Goal: Task Accomplishment & Management: Manage account settings

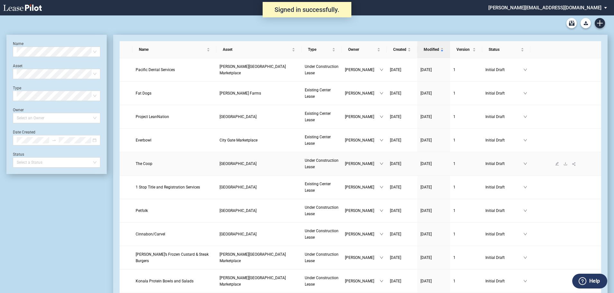
click at [148, 162] on span "The Coop" at bounding box center [144, 163] width 17 height 4
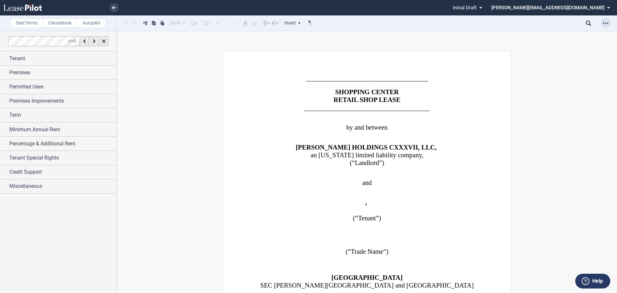
click at [605, 20] on div "Open Lease options menu" at bounding box center [605, 23] width 10 height 10
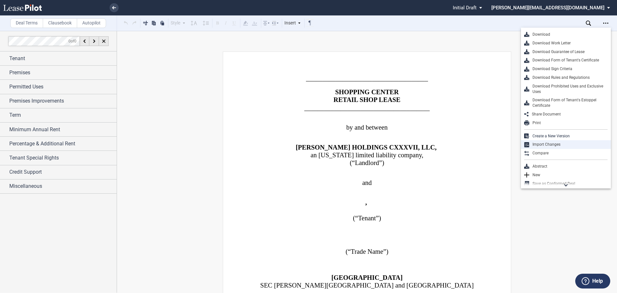
click at [546, 141] on div "Import Changes" at bounding box center [566, 144] width 90 height 9
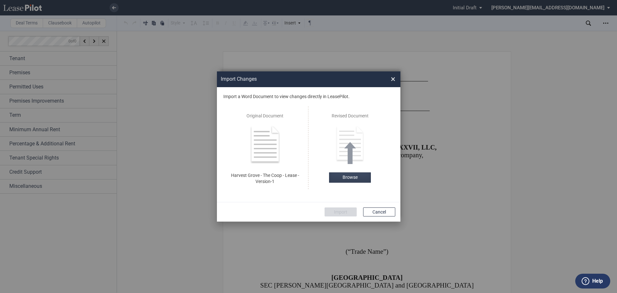
click at [347, 174] on label "Browse" at bounding box center [350, 177] width 42 height 10
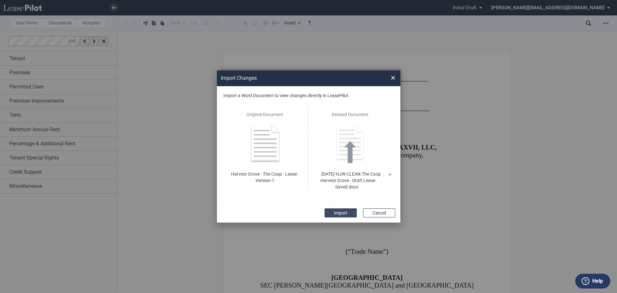
click at [340, 212] on button "Import" at bounding box center [340, 212] width 32 height 9
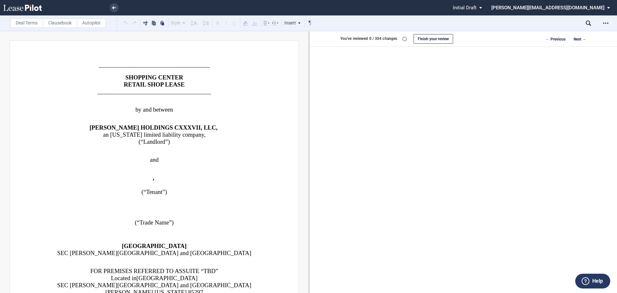
scroll to position [117, 0]
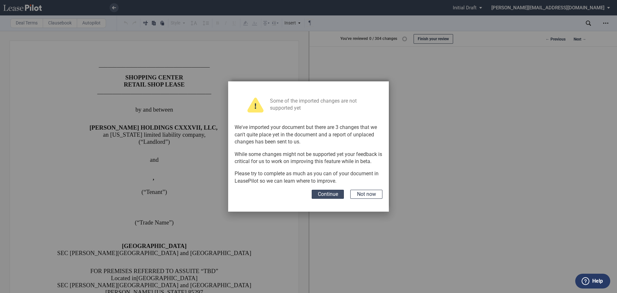
click at [333, 195] on button "Continue" at bounding box center [328, 194] width 32 height 9
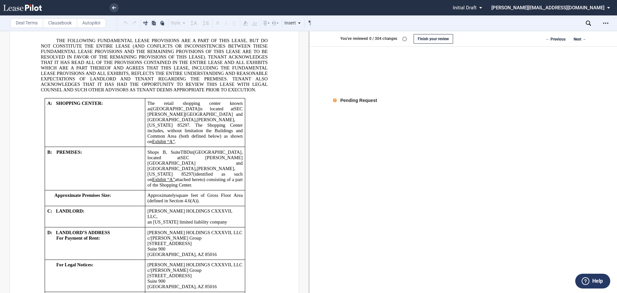
scroll to position [418, 0]
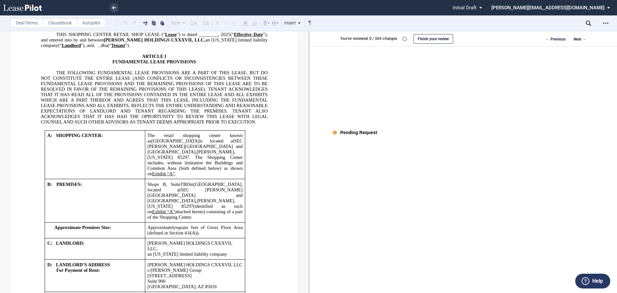
click at [353, 133] on div "Pending Request" at bounding box center [358, 132] width 37 height 6
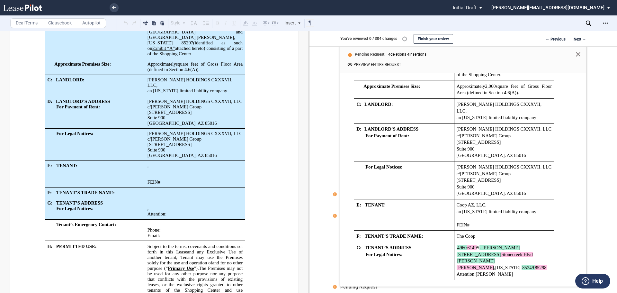
scroll to position [642, 0]
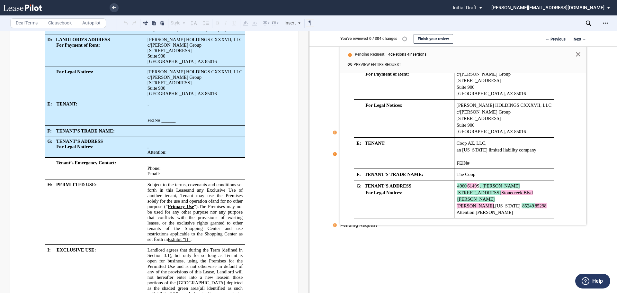
click at [333, 154] on use at bounding box center [335, 154] width 4 height 4
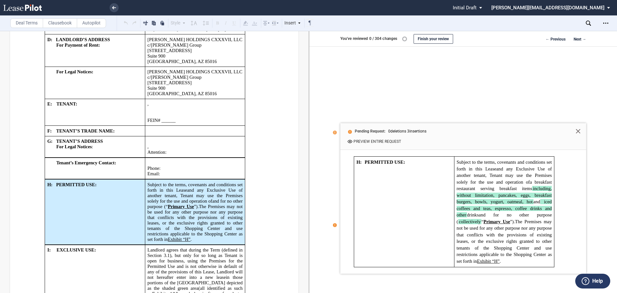
click at [333, 225] on use at bounding box center [335, 225] width 4 height 4
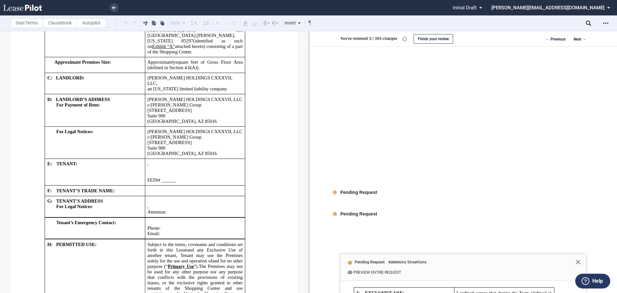
scroll to position [578, 0]
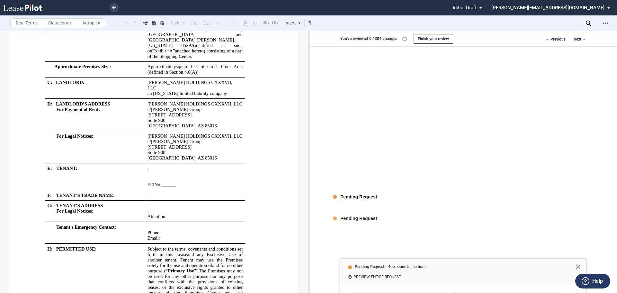
click at [334, 197] on use at bounding box center [335, 197] width 4 height 4
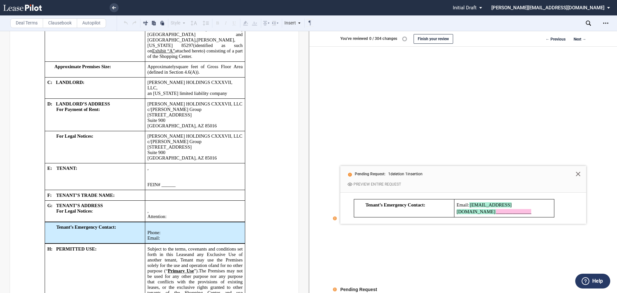
click at [374, 184] on button "Preview entire request" at bounding box center [373, 184] width 57 height 6
click at [574, 39] on button "Next →" at bounding box center [579, 40] width 13 height 8
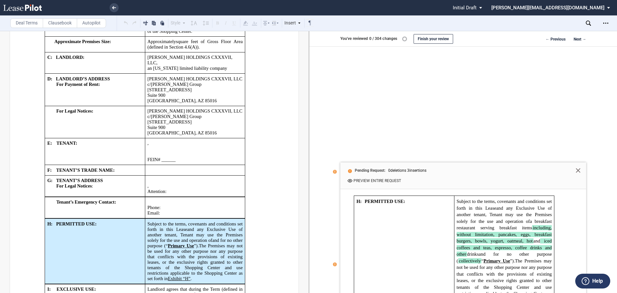
scroll to position [675, 0]
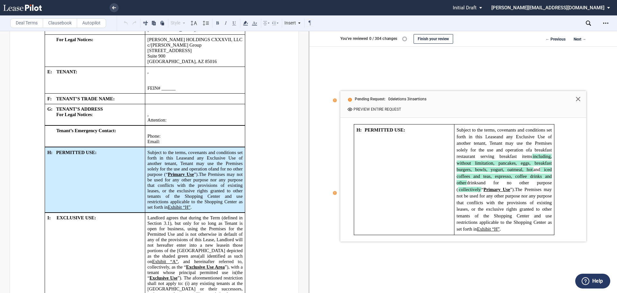
drag, startPoint x: 484, startPoint y: 170, endPoint x: 395, endPoint y: 216, distance: 100.6
click at [395, 216] on td "H: PERMITTED USE:" at bounding box center [404, 179] width 100 height 110
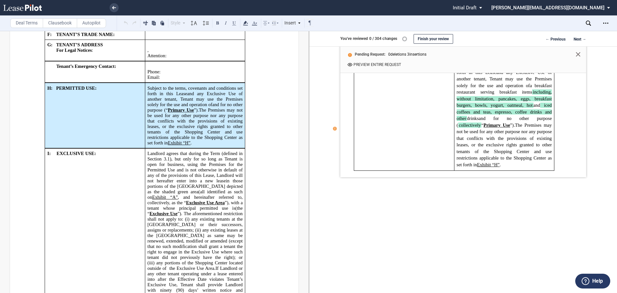
scroll to position [642, 0]
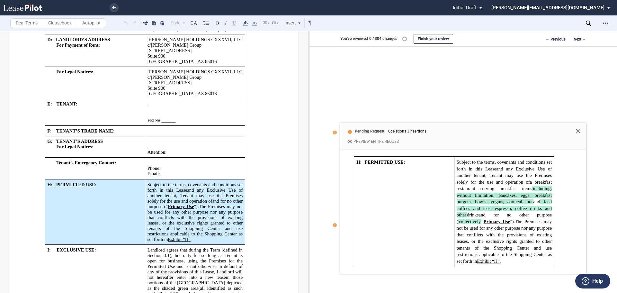
click at [365, 141] on button "Preview entire request" at bounding box center [373, 141] width 57 height 6
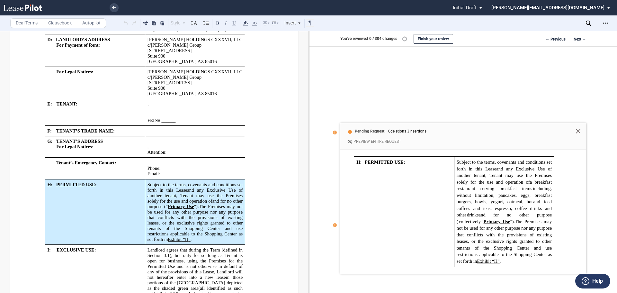
click at [365, 141] on button "Preview entire request" at bounding box center [373, 141] width 57 height 6
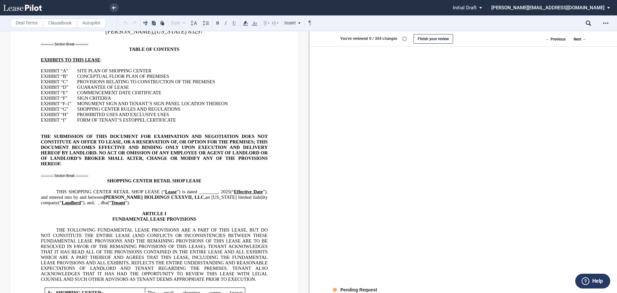
scroll to position [257, 0]
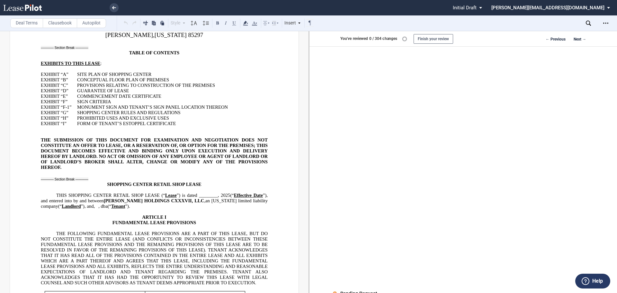
click at [435, 40] on button "Finish your review" at bounding box center [433, 39] width 40 height 10
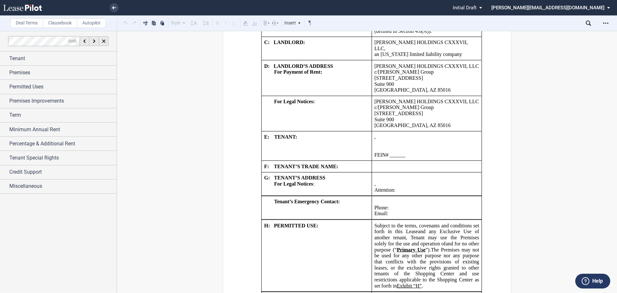
scroll to position [675, 0]
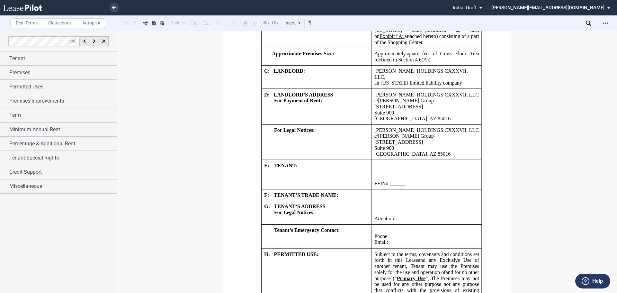
click at [476, 8] on span "Initial Draft" at bounding box center [465, 8] width 24 height 6
click at [560, 128] on md-backdrop at bounding box center [308, 146] width 617 height 293
click at [606, 23] on use "Open Lease options menu" at bounding box center [605, 22] width 5 height 1
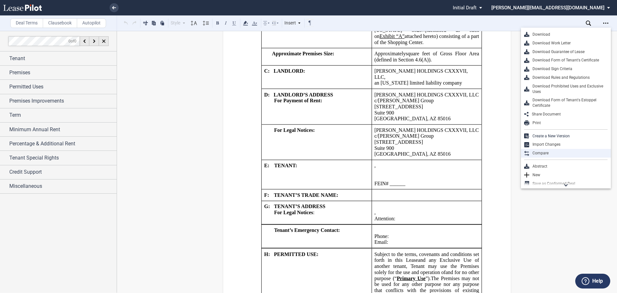
click at [537, 151] on div "Compare" at bounding box center [568, 152] width 78 height 5
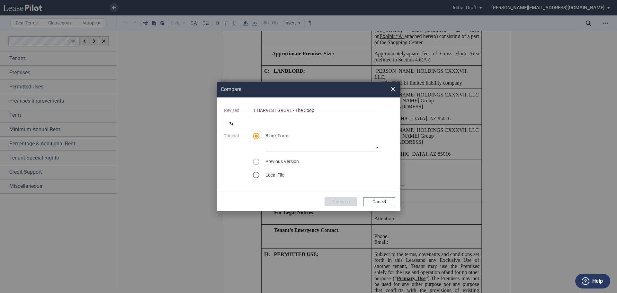
click at [257, 174] on div "select word doc" at bounding box center [256, 175] width 6 height 6
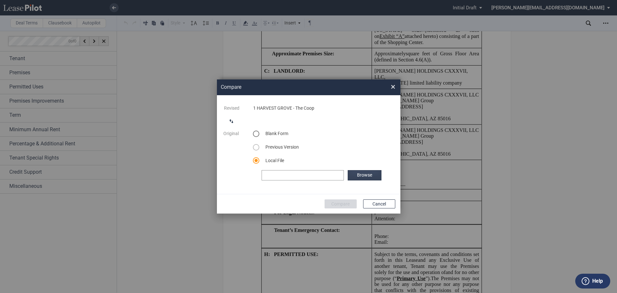
click at [365, 173] on label "Browse" at bounding box center [364, 175] width 33 height 10
click at [338, 204] on button "Compare" at bounding box center [340, 203] width 32 height 9
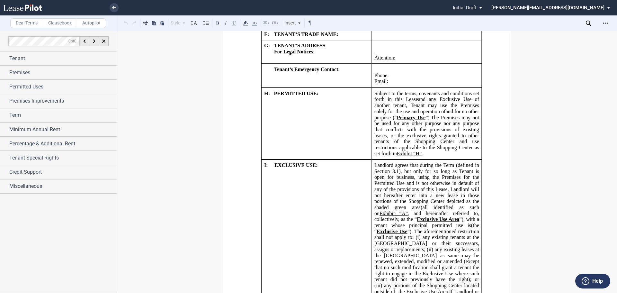
scroll to position [642, 0]
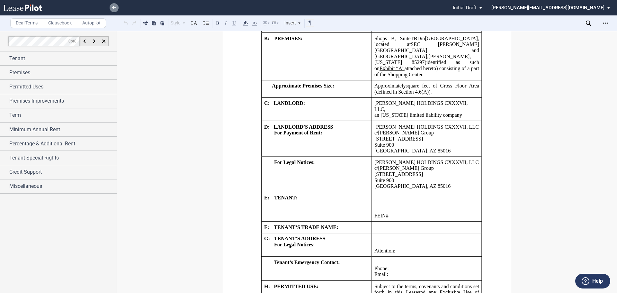
click at [113, 4] on link at bounding box center [114, 7] width 9 height 9
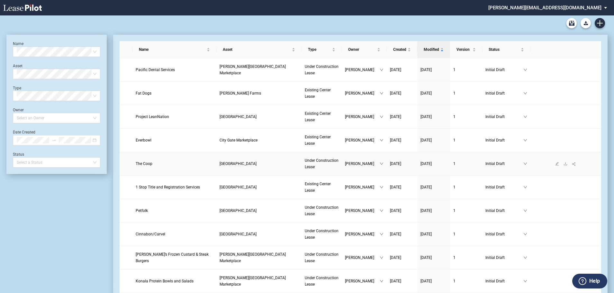
click at [494, 165] on span "Initial Draft" at bounding box center [504, 163] width 38 height 6
click at [142, 163] on span "The Coop" at bounding box center [144, 163] width 17 height 4
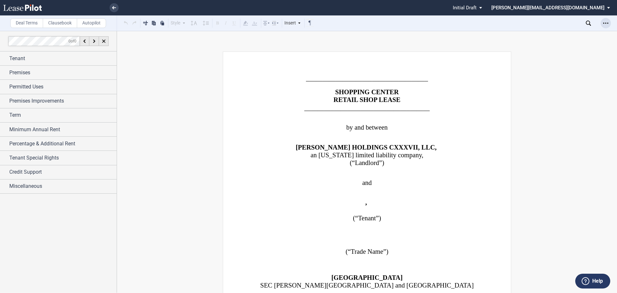
click at [608, 22] on div "Open Lease options menu" at bounding box center [605, 23] width 10 height 10
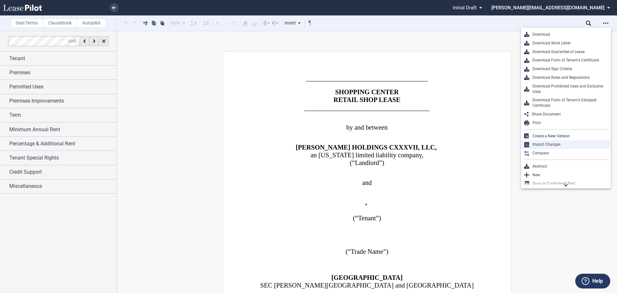
click at [549, 145] on div "Import Changes" at bounding box center [568, 144] width 78 height 5
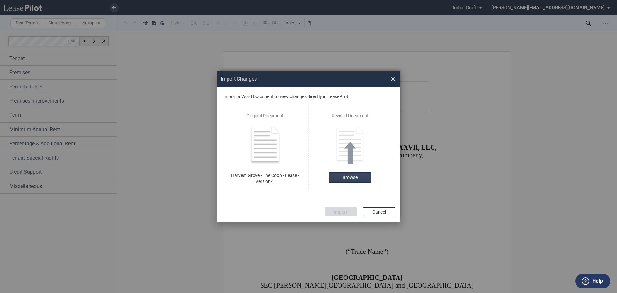
click at [352, 176] on label "Browse" at bounding box center [350, 177] width 42 height 10
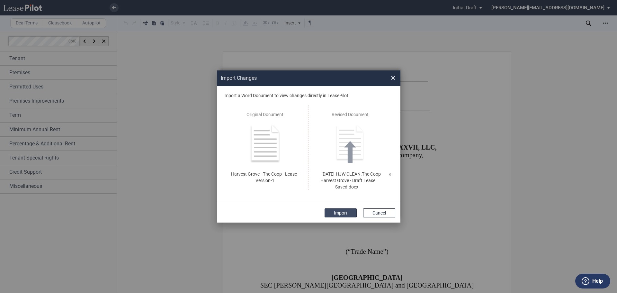
click at [333, 211] on button "Import" at bounding box center [340, 212] width 32 height 9
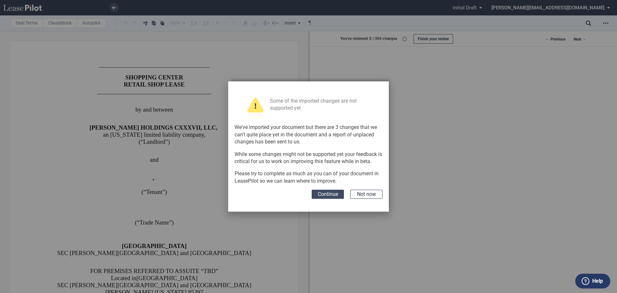
click at [317, 196] on button "Continue" at bounding box center [328, 194] width 32 height 9
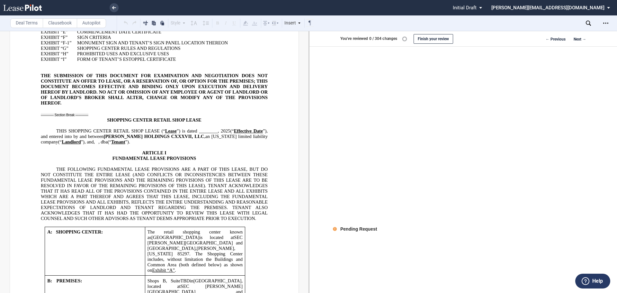
scroll to position [353, 0]
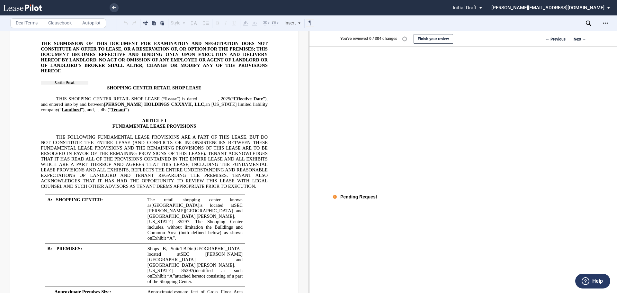
click at [333, 196] on use at bounding box center [335, 197] width 4 height 4
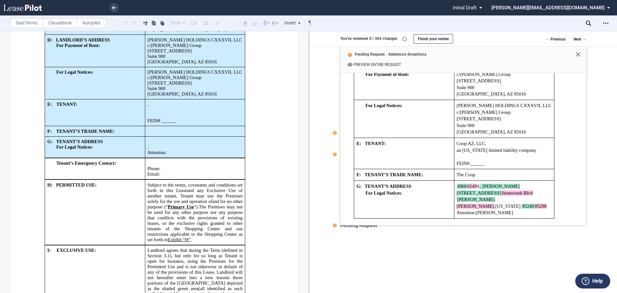
scroll to position [642, 0]
drag, startPoint x: 333, startPoint y: 155, endPoint x: 430, endPoint y: 232, distance: 124.1
click at [333, 132] on use at bounding box center [335, 132] width 4 height 4
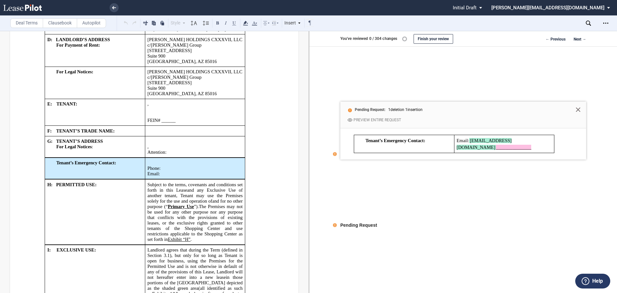
click at [367, 121] on button "Preview entire request" at bounding box center [373, 120] width 57 height 6
click at [576, 110] on icon at bounding box center [578, 109] width 4 height 4
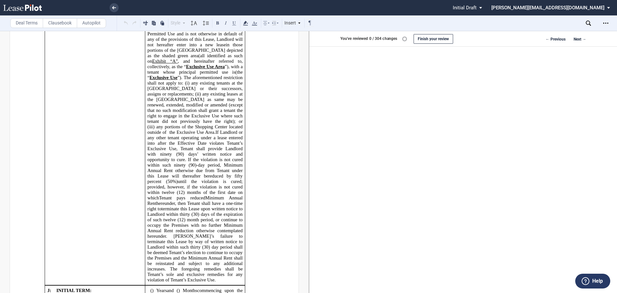
scroll to position [899, 0]
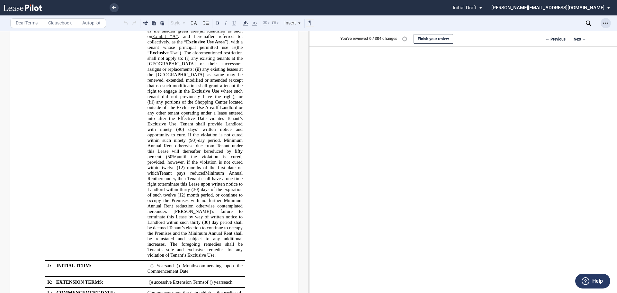
click at [602, 22] on div "Open Lease options menu" at bounding box center [605, 23] width 10 height 10
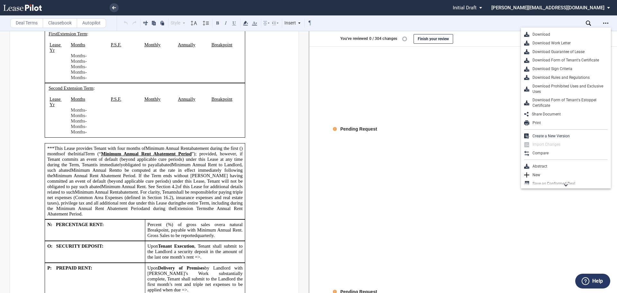
scroll to position [1285, 0]
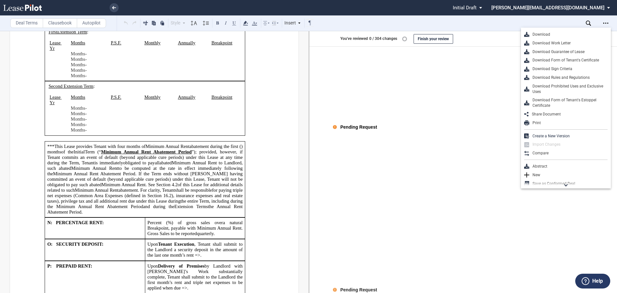
click at [357, 126] on div "Pending Request" at bounding box center [358, 127] width 37 height 6
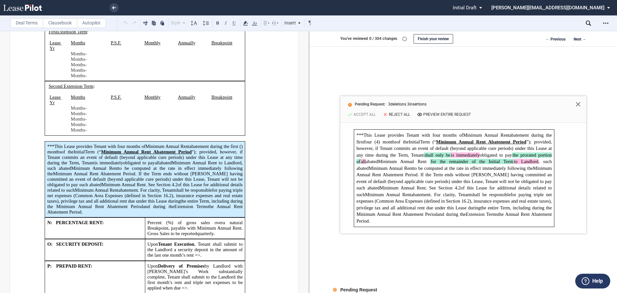
click at [360, 114] on button "Accept All" at bounding box center [361, 114] width 32 height 6
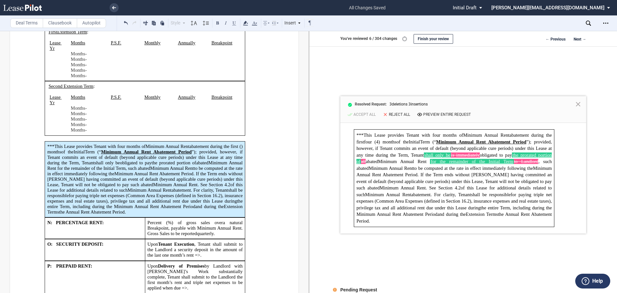
click at [577, 106] on icon at bounding box center [578, 104] width 8 height 8
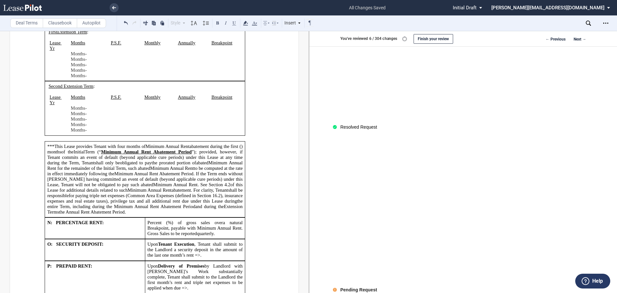
click at [347, 128] on div "Resolved Request" at bounding box center [358, 127] width 37 height 6
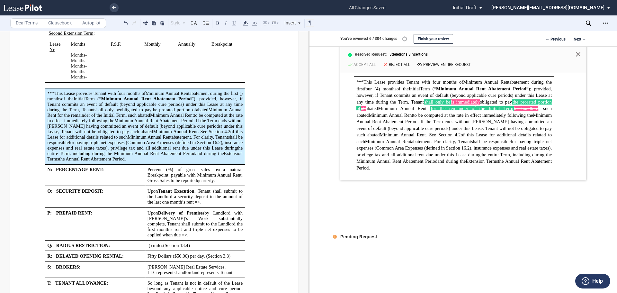
scroll to position [1349, 0]
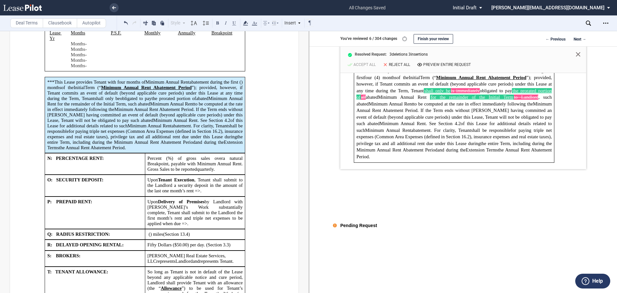
click at [357, 225] on div "Pending Request" at bounding box center [358, 225] width 37 height 6
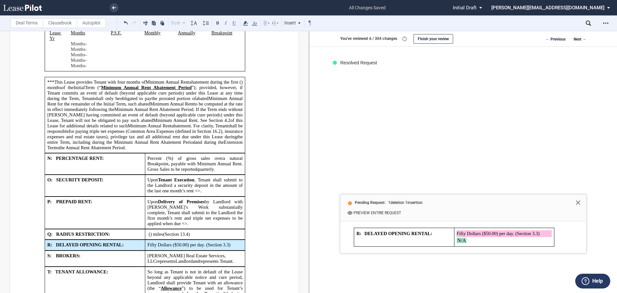
drag, startPoint x: 469, startPoint y: 233, endPoint x: 451, endPoint y: 252, distance: 25.9
click at [451, 252] on div "R: DELAYED OPENING RENTAL: Fifty Dollars ($50.00) per day. (Section ﻿ 3.3 ﻿ ) N…" at bounding box center [463, 237] width 246 height 32
click at [375, 238] on td "R: DELAYED OPENING RENTAL:" at bounding box center [404, 236] width 100 height 19
click at [362, 213] on button "Preview entire request" at bounding box center [373, 213] width 57 height 6
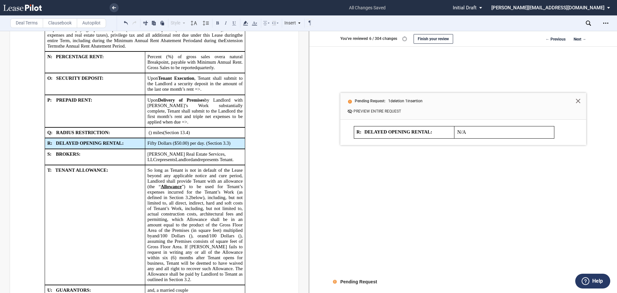
scroll to position [1478, 0]
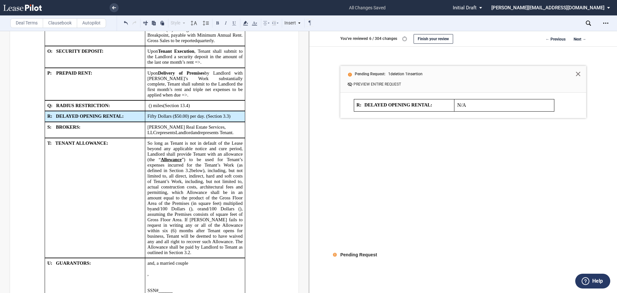
click at [394, 104] on span "DELAYED OPENING RENTAL:" at bounding box center [398, 104] width 68 height 5
click at [502, 111] on div "R: DELAYED OPENING RENTAL: Fifty Dollars ($50.00) per day. (Section ﻿ 3.3 ﻿ ) N…" at bounding box center [463, 105] width 246 height 25
click at [596, 280] on label "Help" at bounding box center [597, 281] width 11 height 8
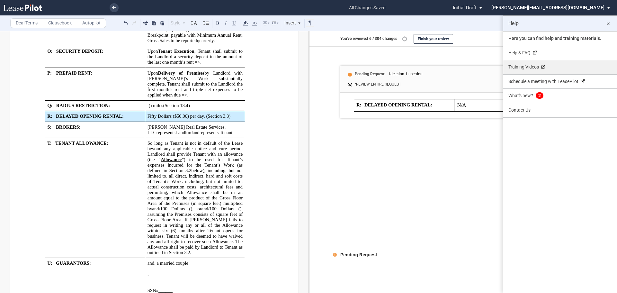
click at [522, 65] on link "Training Videos" at bounding box center [560, 67] width 114 height 14
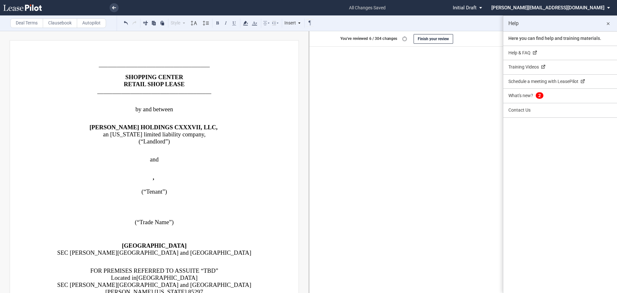
scroll to position [0, 0]
click at [609, 23] on md-icon "close" at bounding box center [608, 24] width 8 height 8
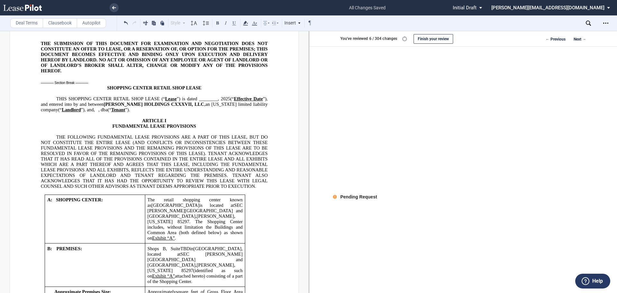
scroll to position [546, 0]
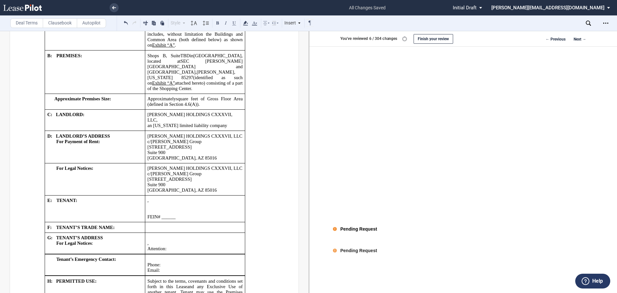
click at [342, 228] on div "Pending Request" at bounding box center [358, 229] width 37 height 6
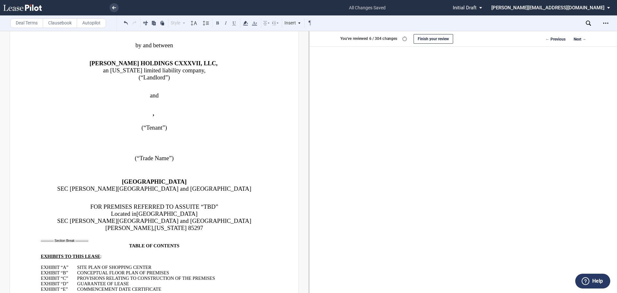
scroll to position [0, 0]
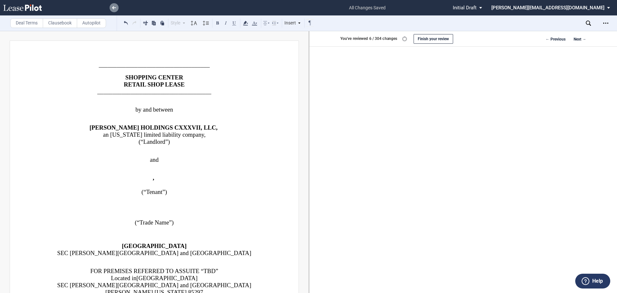
click at [114, 8] on use at bounding box center [114, 7] width 4 height 3
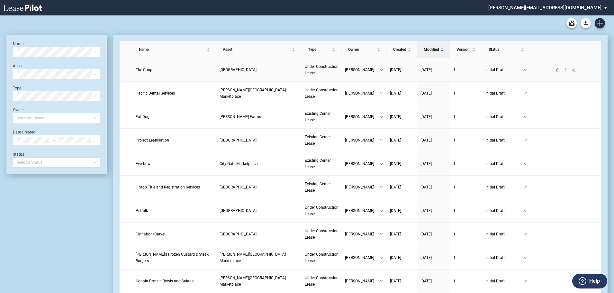
click at [239, 69] on span "[GEOGRAPHIC_DATA]" at bounding box center [237, 69] width 37 height 4
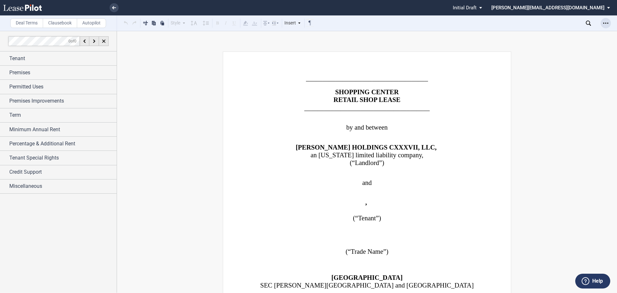
click at [603, 22] on icon "Open Lease options menu" at bounding box center [605, 23] width 5 height 5
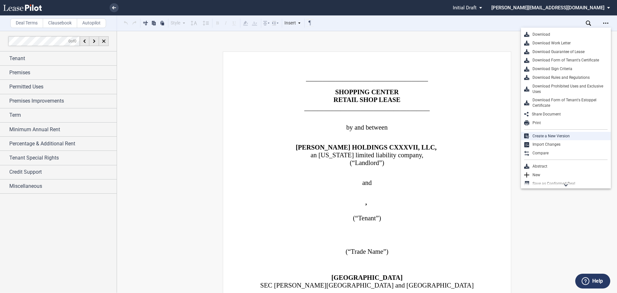
click at [574, 137] on div "Create a New Version" at bounding box center [568, 135] width 78 height 5
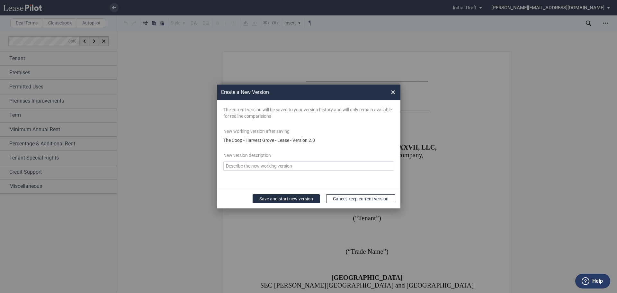
click at [259, 166] on textarea "Version Desc" at bounding box center [308, 165] width 171 height 9
click at [260, 138] on span "the coop - harvest grove - Lease - version 2.0" at bounding box center [269, 139] width 92 height 5
click at [254, 163] on textarea "Version Desc" at bounding box center [308, 165] width 171 height 9
type textarea "Tenant redline"
click at [281, 198] on button "Save and start new version" at bounding box center [285, 198] width 67 height 9
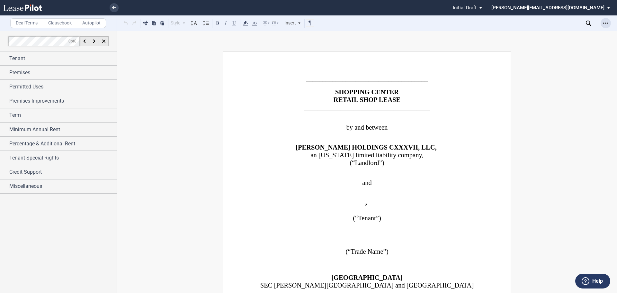
click at [605, 22] on icon "Open Lease options menu" at bounding box center [605, 23] width 5 height 5
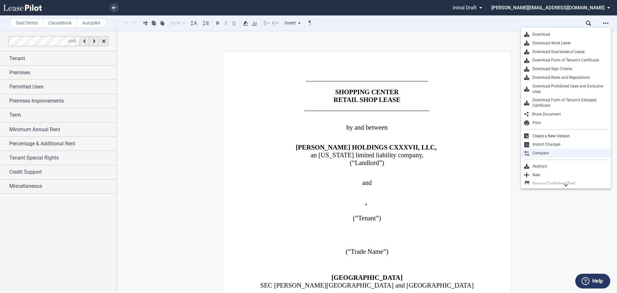
drag, startPoint x: 540, startPoint y: 143, endPoint x: 539, endPoint y: 151, distance: 8.1
click at [539, 151] on div "Download Download Work Letter Download Guarantee of Lease Download Form of Tena…" at bounding box center [566, 108] width 90 height 161
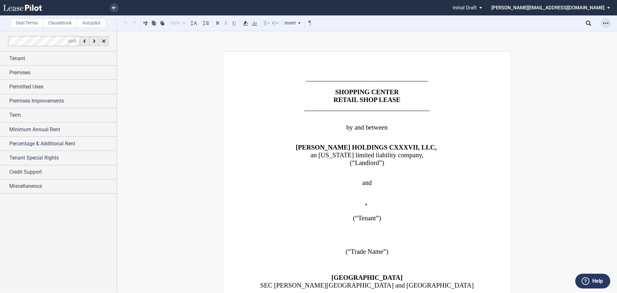
click at [607, 21] on icon "Open Lease options menu" at bounding box center [605, 23] width 5 height 5
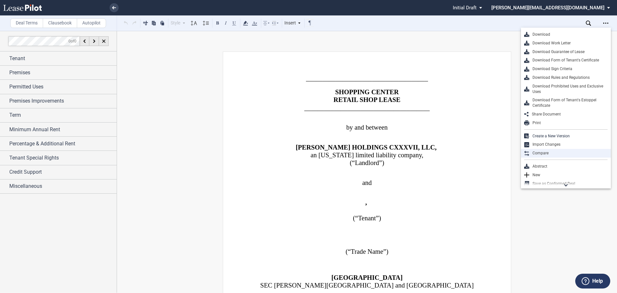
click at [543, 152] on div "Compare" at bounding box center [568, 152] width 78 height 5
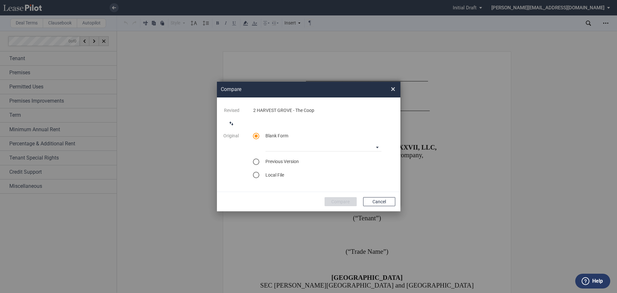
click at [256, 176] on div "select word doc" at bounding box center [256, 175] width 6 height 6
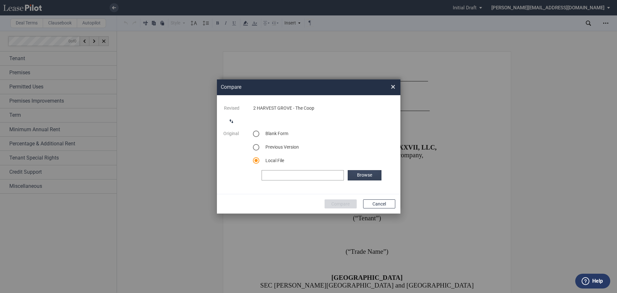
click at [367, 177] on label "Browse" at bounding box center [364, 175] width 33 height 10
click at [342, 203] on button "Compare" at bounding box center [340, 203] width 32 height 9
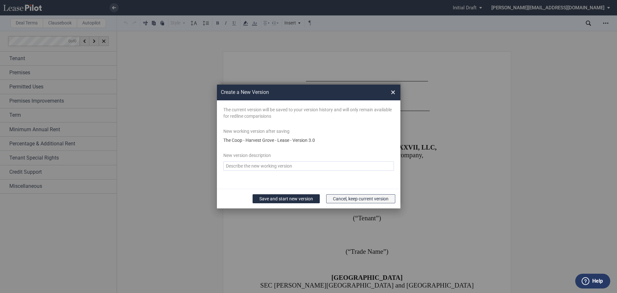
click at [338, 197] on button "Cancel, keep current version" at bounding box center [360, 198] width 69 height 9
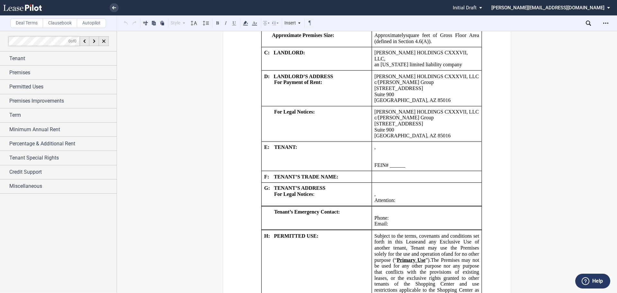
scroll to position [675, 0]
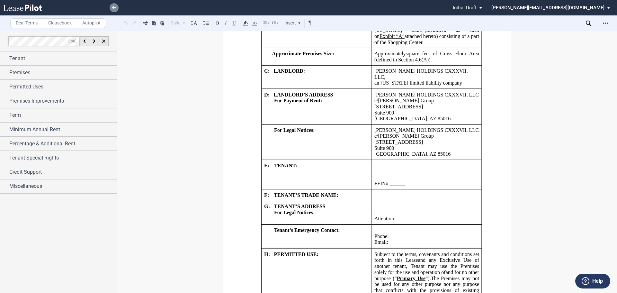
click at [110, 5] on link at bounding box center [114, 7] width 9 height 9
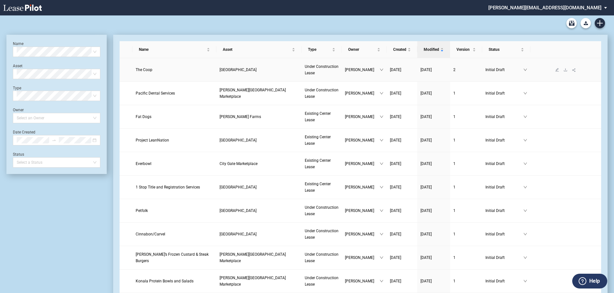
click at [456, 68] on link "2" at bounding box center [466, 69] width 26 height 6
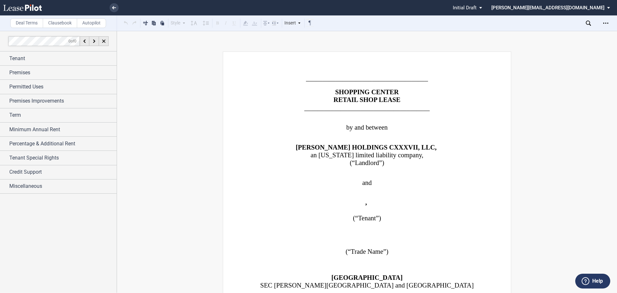
click at [476, 5] on span "Initial Draft" at bounding box center [465, 8] width 24 height 6
drag, startPoint x: 527, startPoint y: 75, endPoint x: 549, endPoint y: 64, distance: 24.7
click at [528, 75] on md-backdrop at bounding box center [308, 146] width 617 height 293
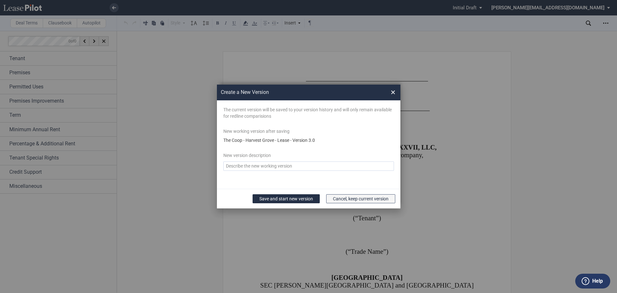
click at [358, 198] on button "Cancel, keep current version" at bounding box center [360, 198] width 69 height 9
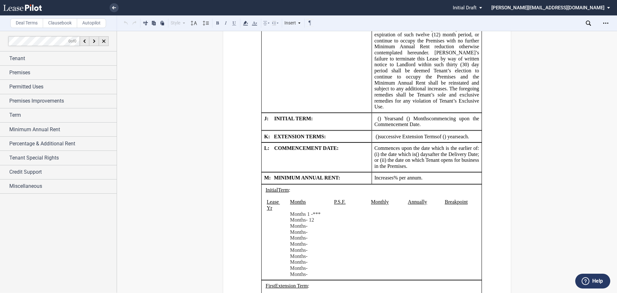
scroll to position [1188, 0]
click at [605, 21] on icon "Open Lease options menu" at bounding box center [605, 23] width 5 height 5
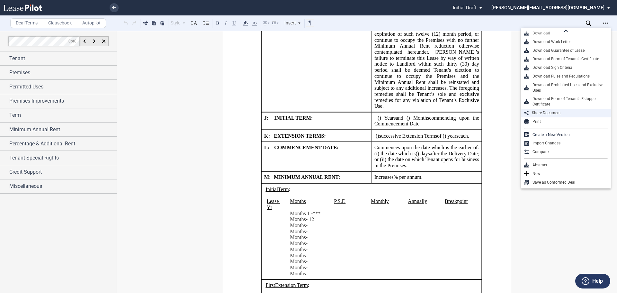
scroll to position [0, 0]
click at [541, 34] on div "Download" at bounding box center [568, 34] width 78 height 5
